Goal: Task Accomplishment & Management: Complete application form

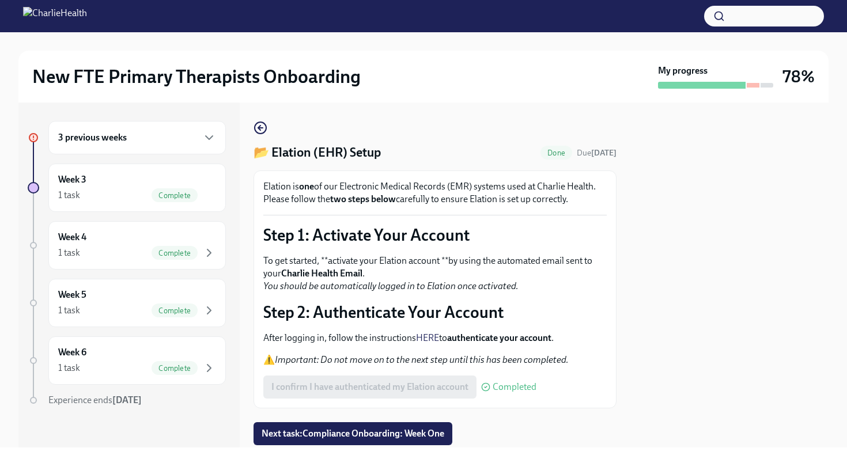
click at [207, 142] on div "3 previous weeks" at bounding box center [137, 137] width 178 height 33
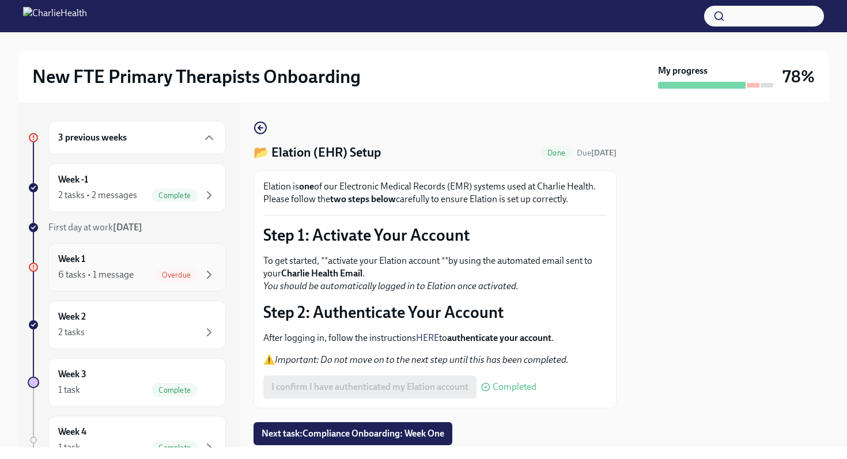
click at [162, 275] on span "Overdue" at bounding box center [176, 275] width 43 height 9
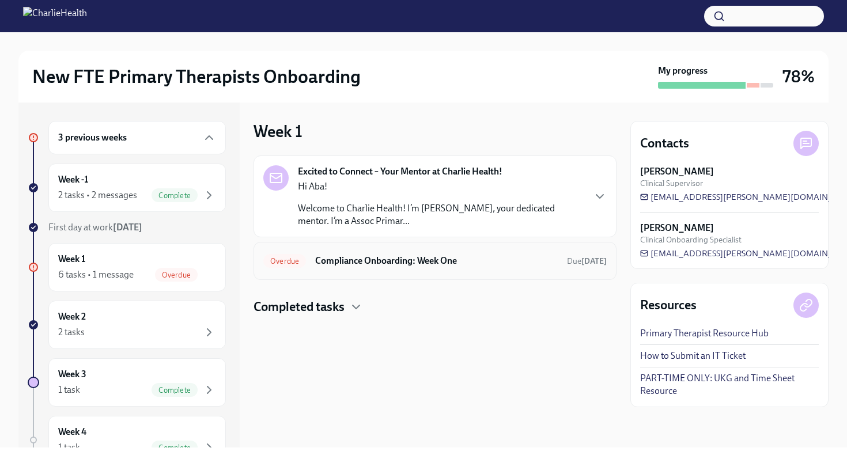
click at [390, 267] on div "Overdue Compliance Onboarding: Week One Due [DATE]" at bounding box center [435, 261] width 344 height 18
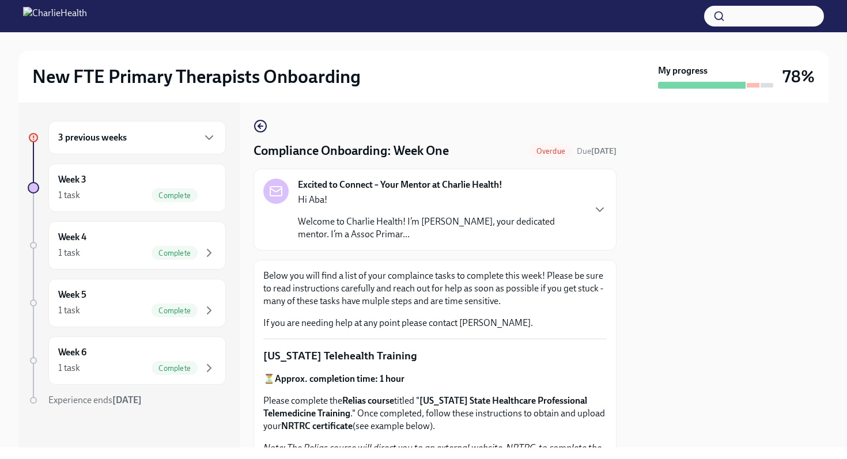
scroll to position [2, 0]
click at [593, 207] on icon "button" at bounding box center [600, 209] width 14 height 14
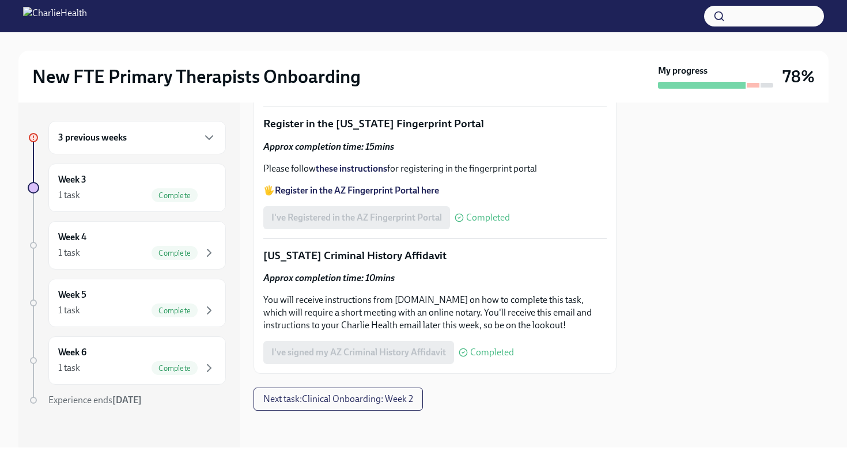
scroll to position [1877, 0]
click at [384, 394] on span "Next task : Clinical Onboarding: Week 2" at bounding box center [338, 400] width 150 height 12
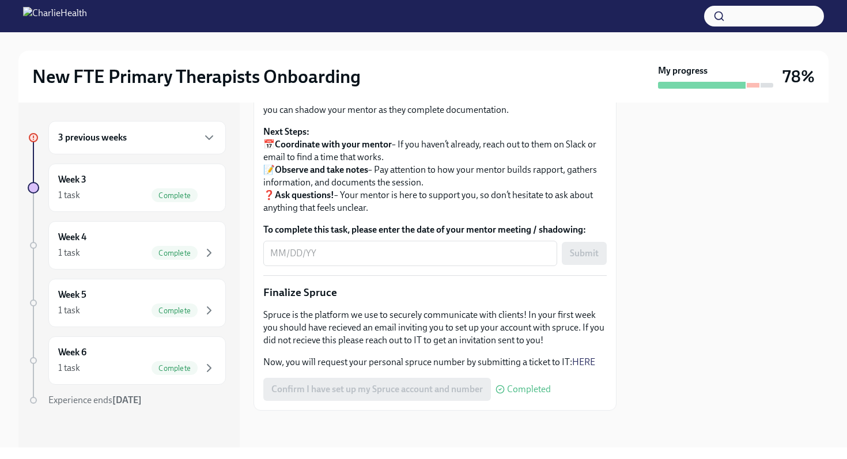
scroll to position [1331, 0]
click at [105, 197] on div "1 task Complete" at bounding box center [137, 195] width 158 height 14
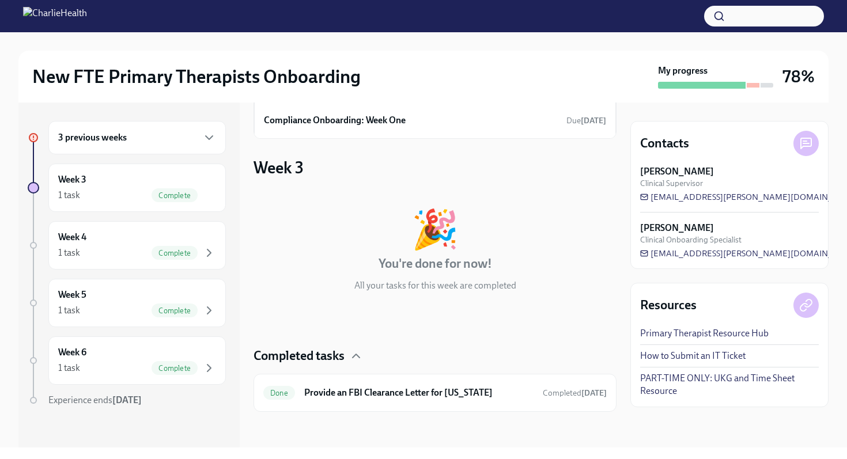
scroll to position [73, 0]
click at [129, 250] on div "1 task Complete" at bounding box center [137, 253] width 158 height 14
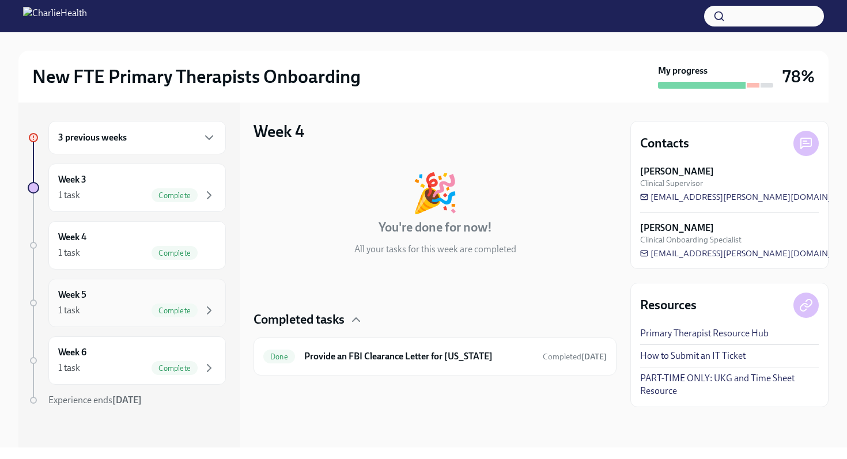
click at [104, 290] on div "Week 5 1 task Complete" at bounding box center [137, 303] width 158 height 29
click at [96, 356] on div "Week 6 1 task Complete" at bounding box center [137, 360] width 158 height 29
